Goal: Information Seeking & Learning: Learn about a topic

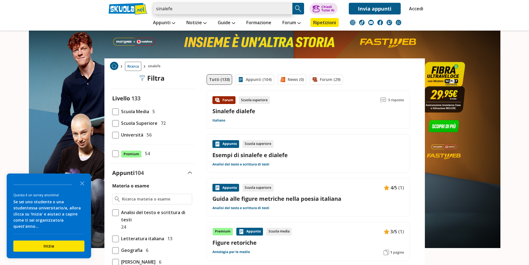
click at [183, 11] on input "sinalefe" at bounding box center [223, 9] width 140 height 12
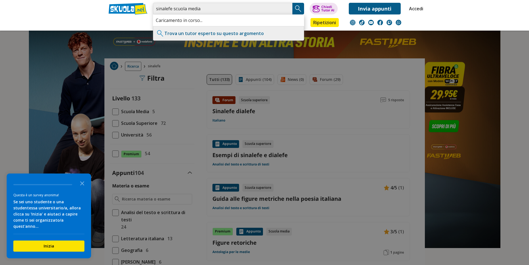
type input "sinalefe scuola media"
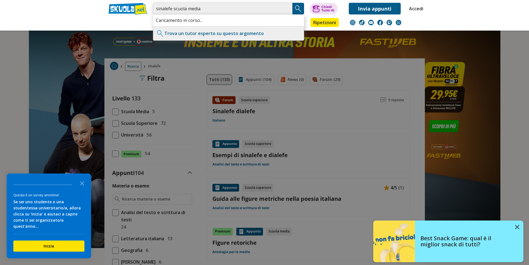
click at [213, 9] on input "sinalefe scuola media" at bounding box center [223, 9] width 140 height 12
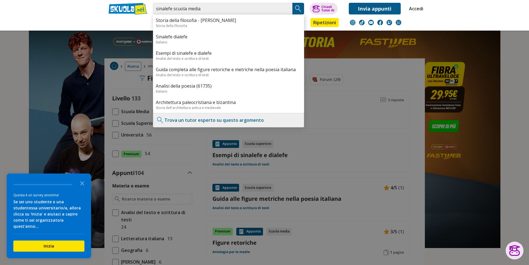
click at [296, 9] on img "Search Button" at bounding box center [298, 8] width 8 height 8
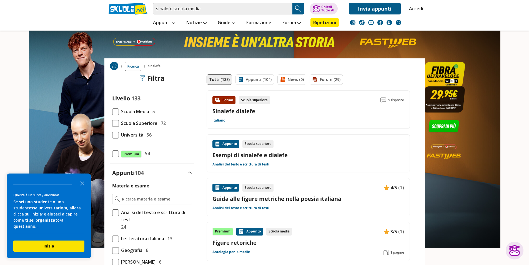
click at [239, 112] on link "Sinalefe dialefe" at bounding box center [234, 111] width 43 height 8
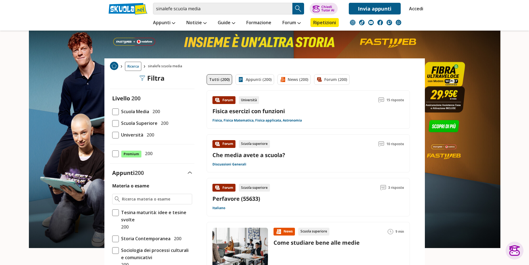
click at [113, 110] on span at bounding box center [115, 111] width 7 height 7
click at [112, 111] on input "Scuola Media 200" at bounding box center [112, 111] width 0 height 0
click at [221, 6] on input "sinalefe scuola media" at bounding box center [223, 9] width 140 height 12
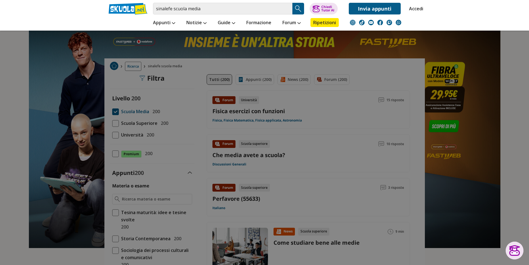
click at [297, 6] on img "Search Button" at bounding box center [298, 8] width 8 height 8
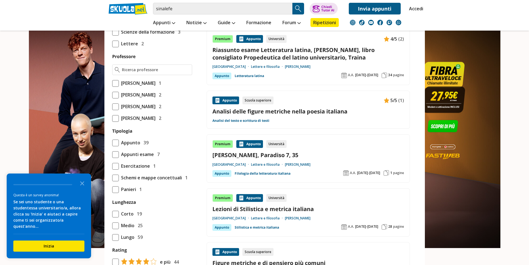
scroll to position [389, 0]
click at [82, 188] on icon "Close the survey" at bounding box center [82, 182] width 11 height 11
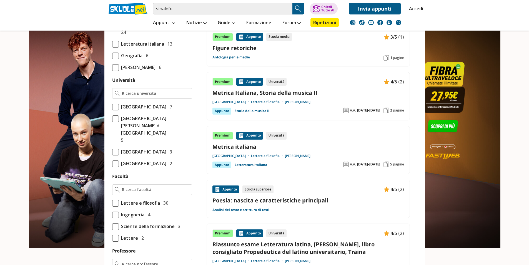
scroll to position [83, 0]
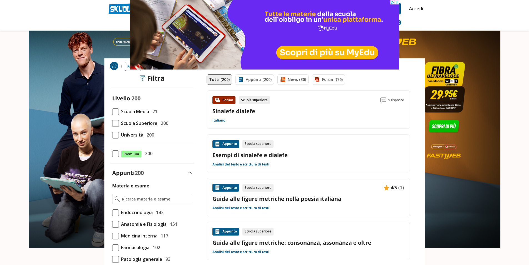
click at [146, 112] on span "Scuola Media" at bounding box center [134, 111] width 30 height 7
click at [112, 111] on input "Scuola Media 21" at bounding box center [112, 111] width 0 height 0
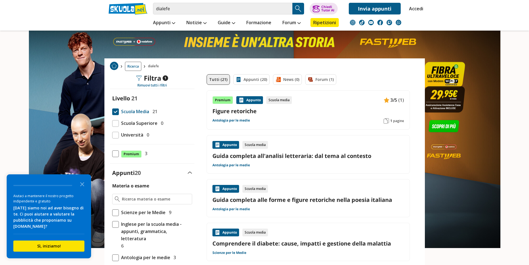
click at [118, 109] on span at bounding box center [115, 111] width 7 height 7
click at [112, 111] on input "Scuola Media 21" at bounding box center [112, 111] width 0 height 0
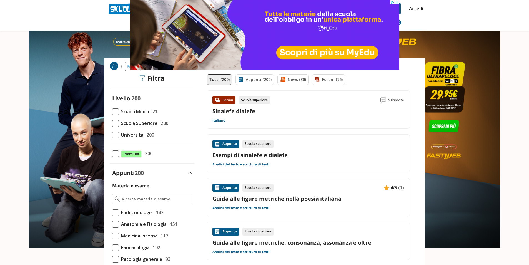
click at [256, 111] on div "Sinalefe dialefe" at bounding box center [309, 111] width 192 height 8
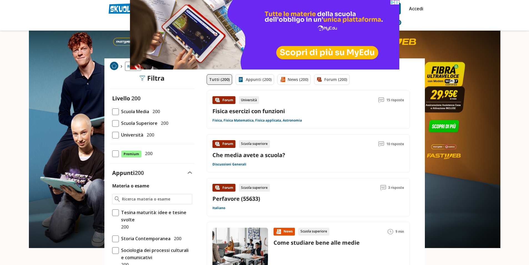
click at [118, 111] on span at bounding box center [115, 111] width 7 height 7
click at [112, 111] on input "Scuola Media 200" at bounding box center [112, 111] width 0 height 0
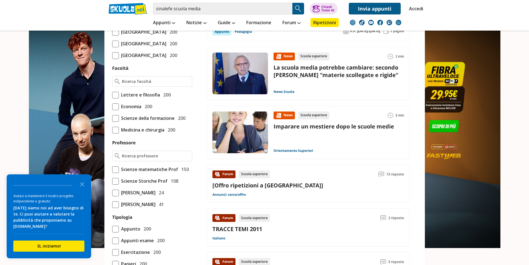
scroll to position [306, 0]
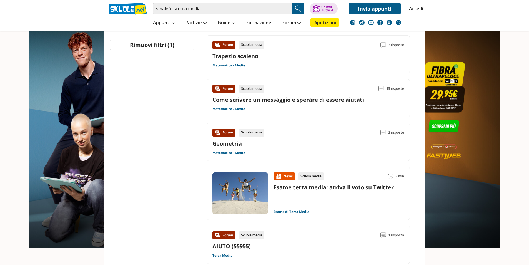
scroll to position [333, 0]
